Goal: Information Seeking & Learning: Learn about a topic

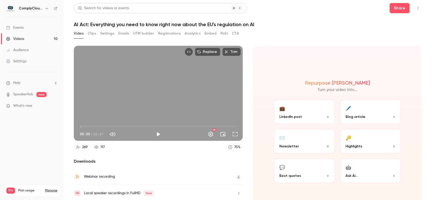
click at [37, 31] on link "Events" at bounding box center [32, 27] width 64 height 11
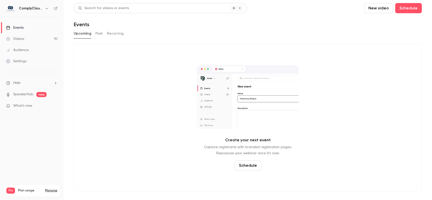
click at [102, 32] on button "Past" at bounding box center [98, 34] width 7 height 8
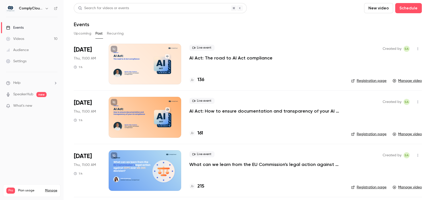
click at [35, 7] on h6 "ComplyCloud ENG" at bounding box center [31, 8] width 24 height 5
click at [44, 7] on button "button" at bounding box center [47, 8] width 6 height 6
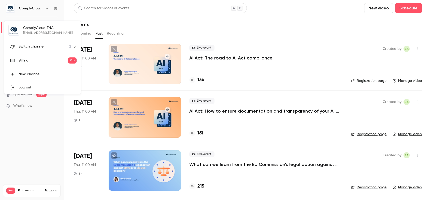
click at [52, 45] on div "Switch channel 2" at bounding box center [45, 46] width 52 height 5
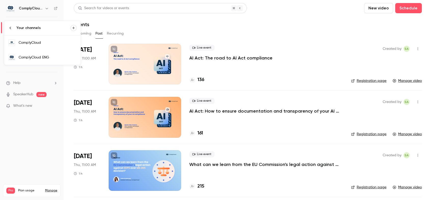
click at [66, 44] on div "ComplyCloud" at bounding box center [48, 42] width 58 height 5
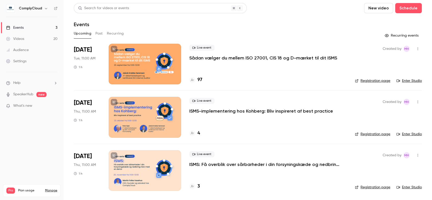
click at [96, 33] on button "Past" at bounding box center [98, 34] width 7 height 8
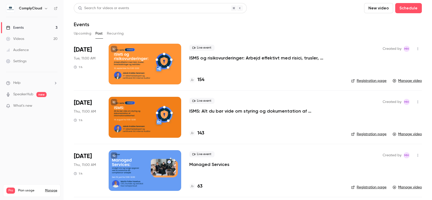
click at [175, 51] on div at bounding box center [145, 64] width 73 height 41
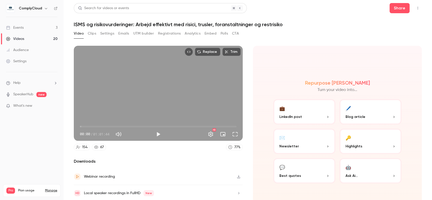
type input "******"
click at [198, 124] on span "00:00" at bounding box center [158, 127] width 157 height 8
